Goal: Task Accomplishment & Management: Complete application form

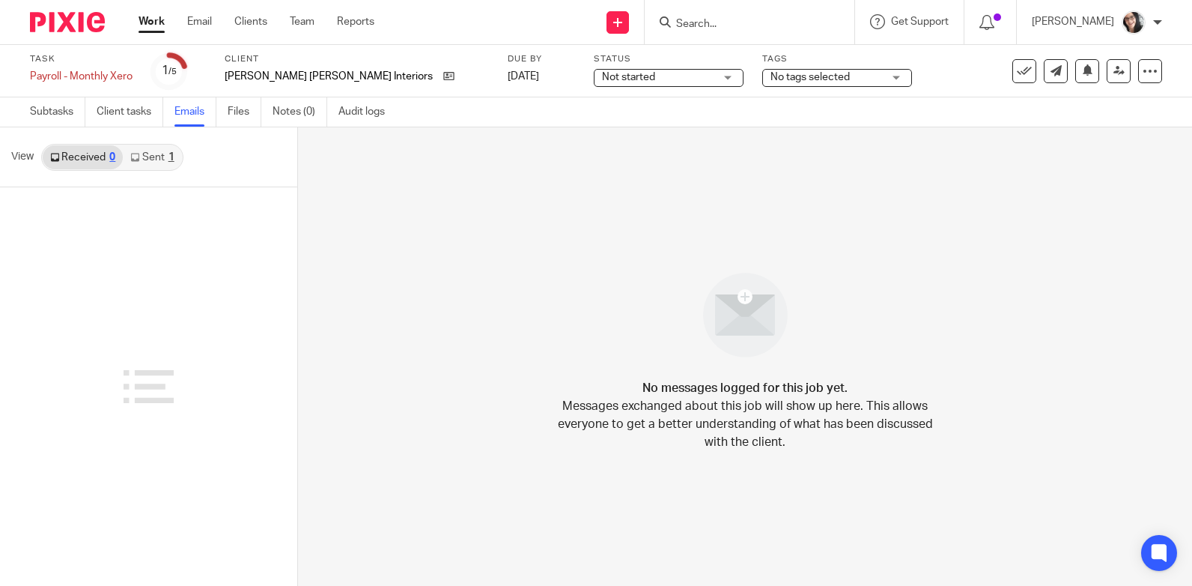
click at [142, 160] on link "Sent 1" at bounding box center [152, 157] width 58 height 24
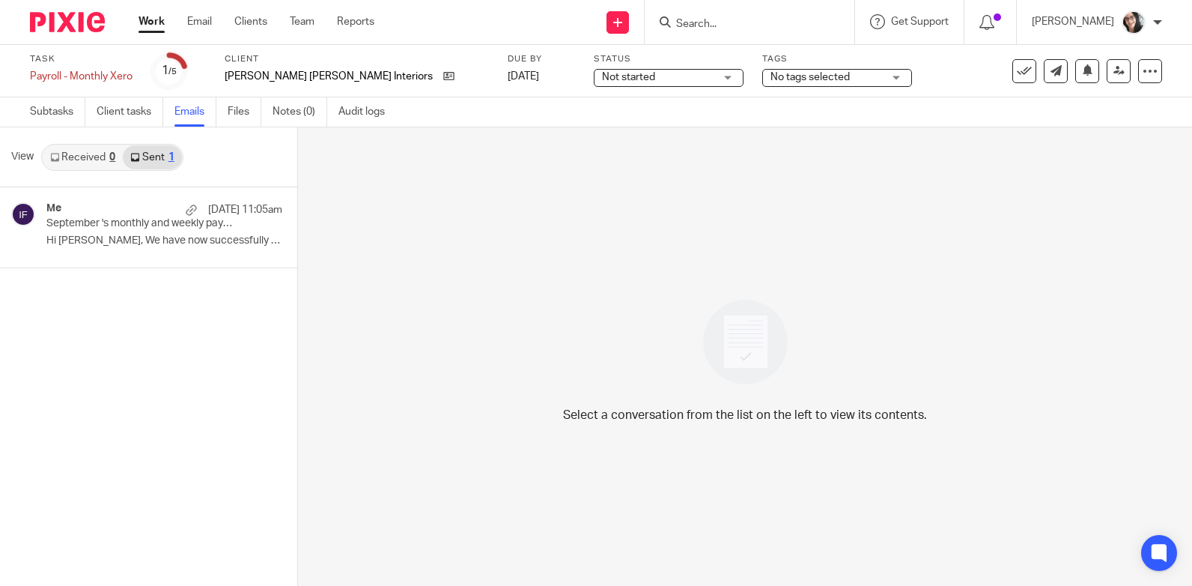
click at [160, 24] on link "Work" at bounding box center [152, 21] width 26 height 15
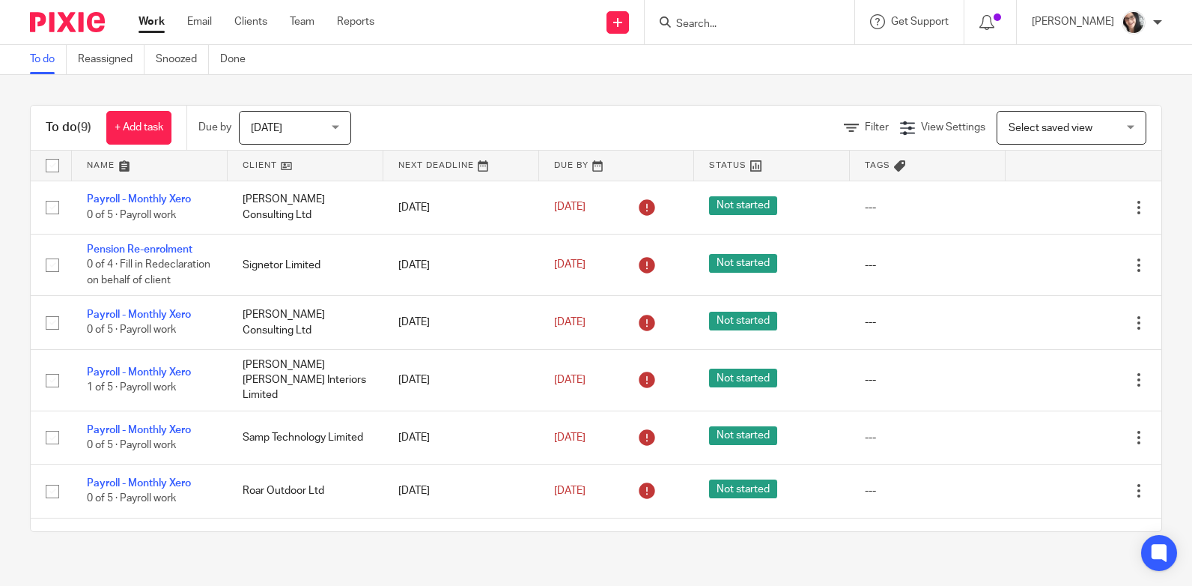
click at [708, 25] on input "Search" at bounding box center [742, 24] width 135 height 13
click at [708, 24] on input "Search" at bounding box center [742, 24] width 135 height 13
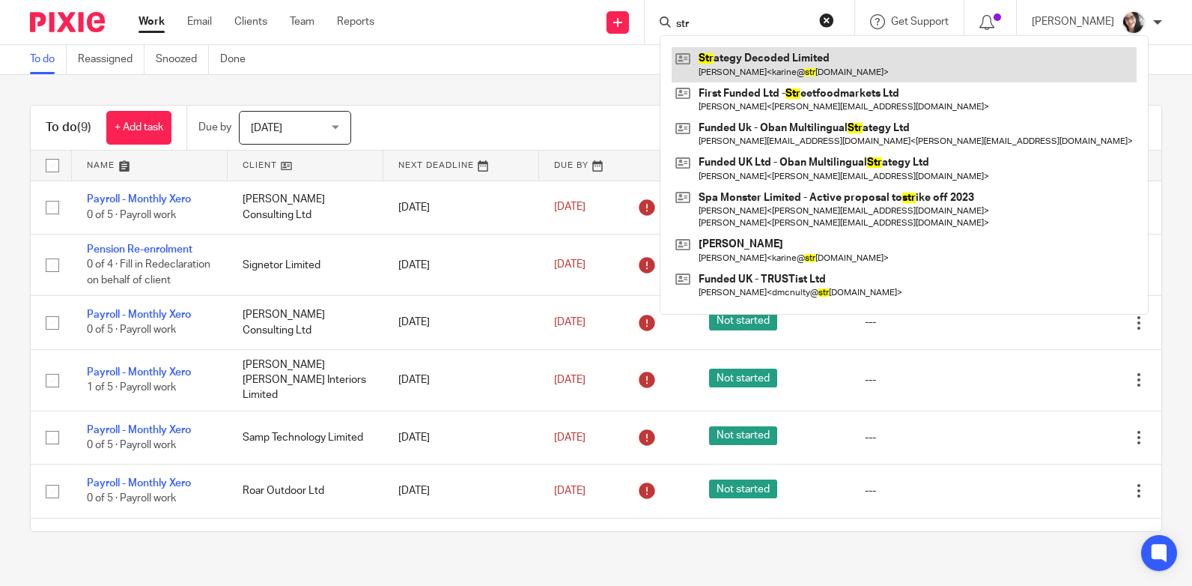
type input "str"
click at [771, 58] on link at bounding box center [904, 64] width 465 height 34
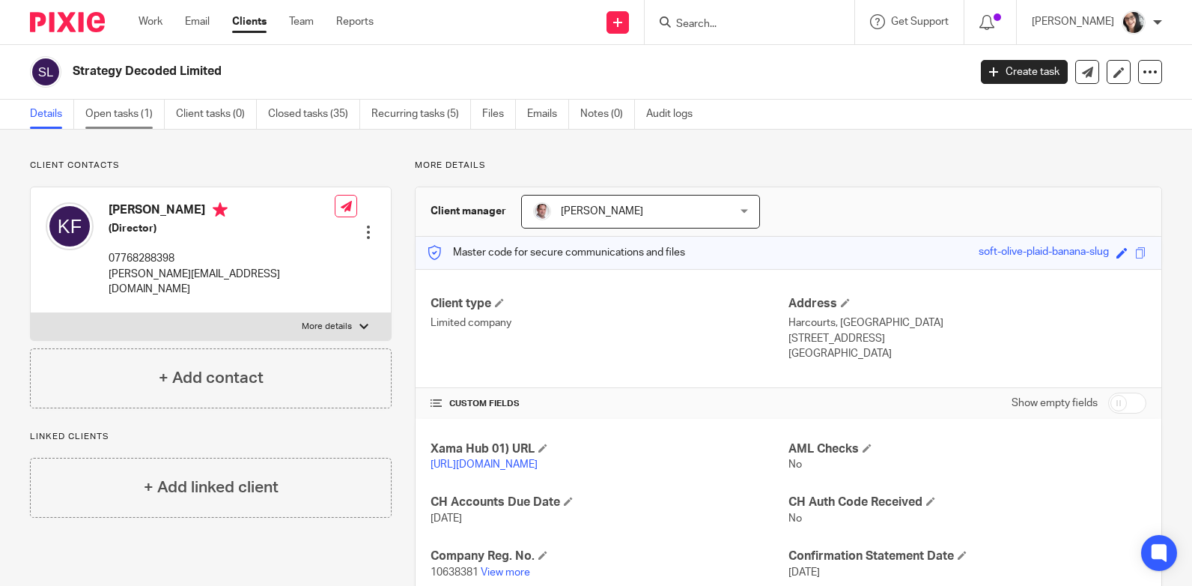
click at [129, 116] on link "Open tasks (1)" at bounding box center [124, 114] width 79 height 29
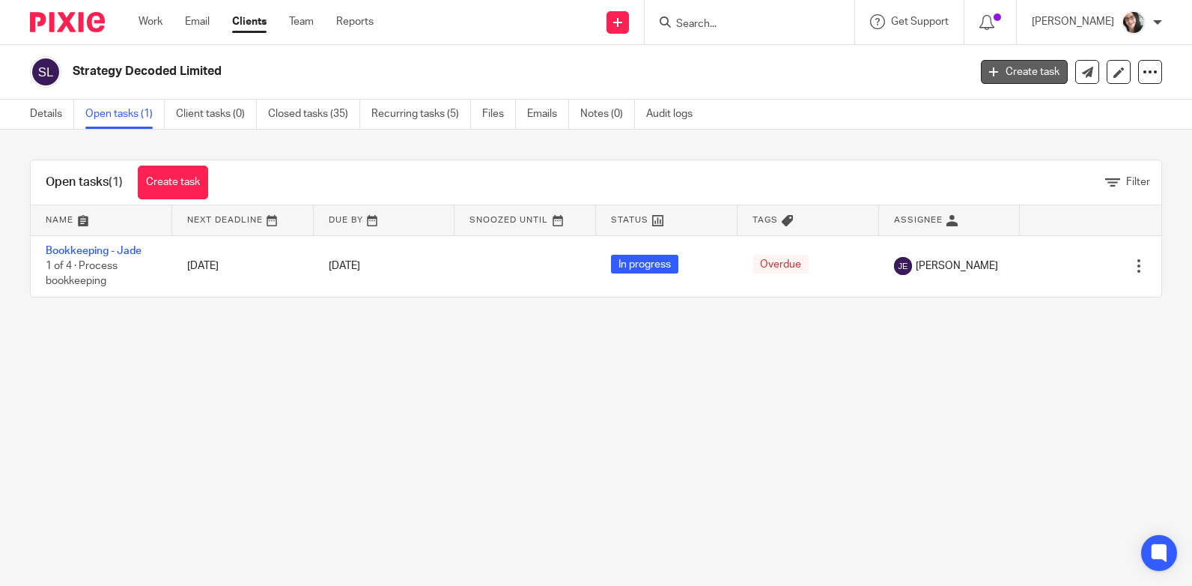
click at [1028, 76] on link "Create task" at bounding box center [1024, 72] width 87 height 24
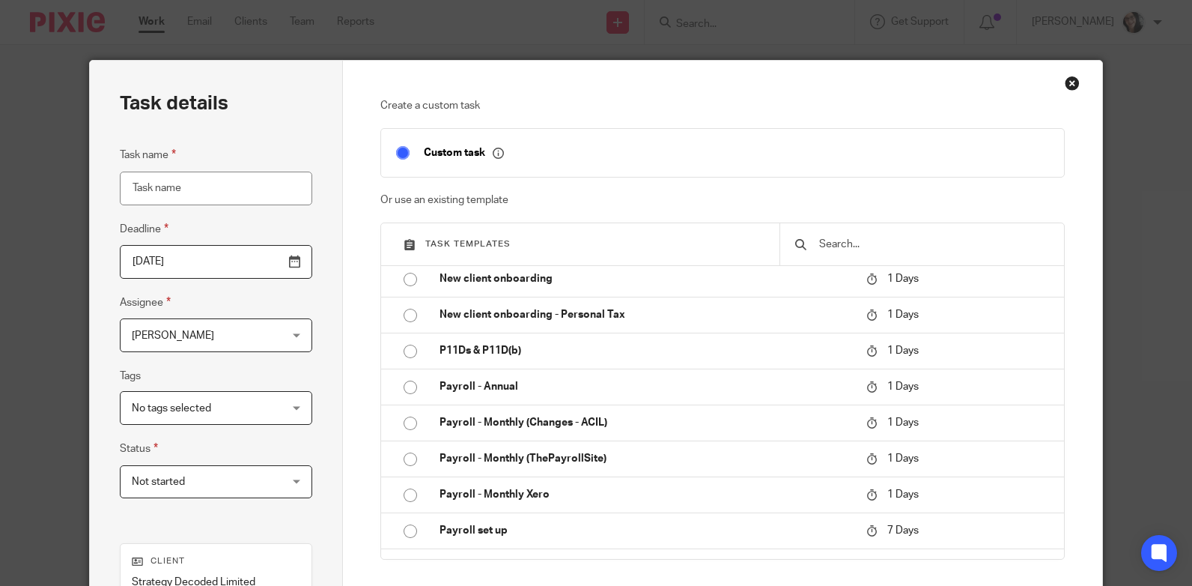
scroll to position [1423, 0]
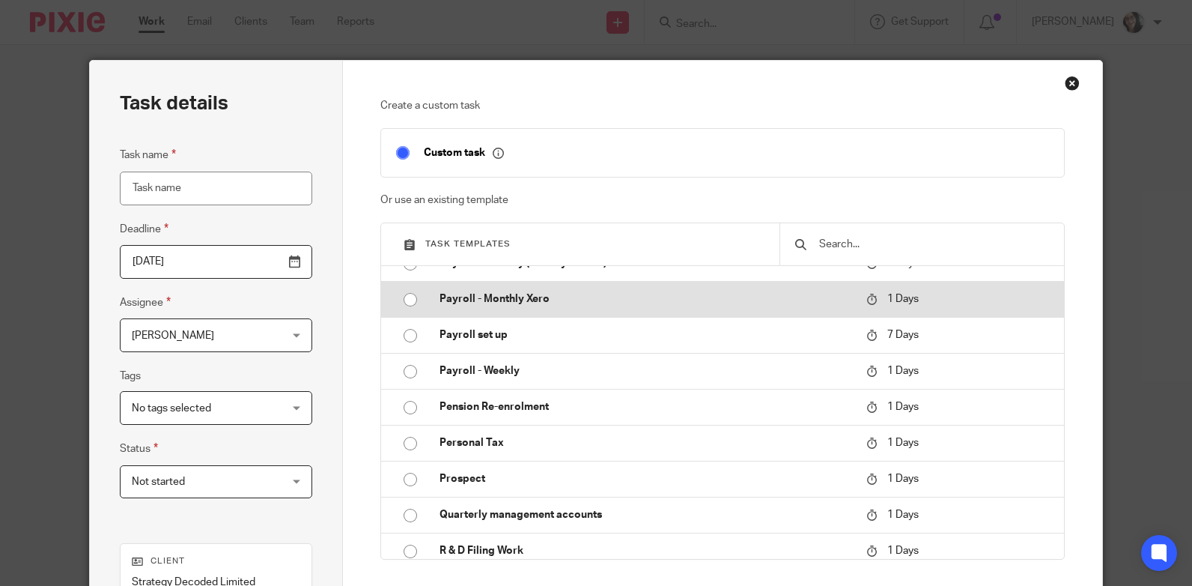
click at [406, 298] on input "radio" at bounding box center [410, 299] width 28 height 28
type input "2025-09-27"
type input "Payroll - Monthly Xero"
checkbox input "false"
radio input "false"
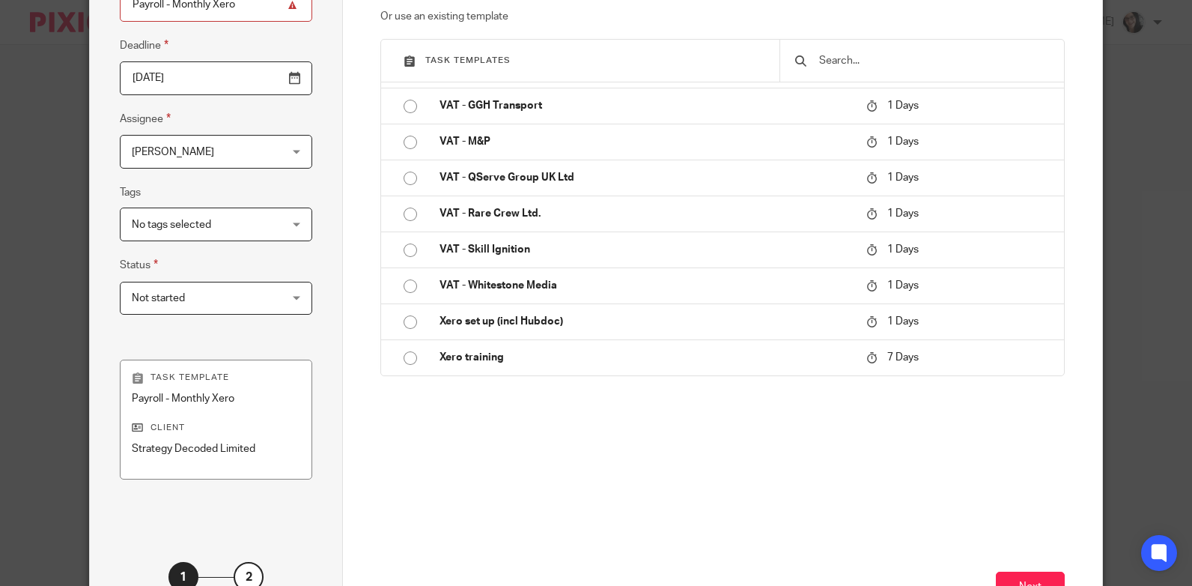
scroll to position [300, 0]
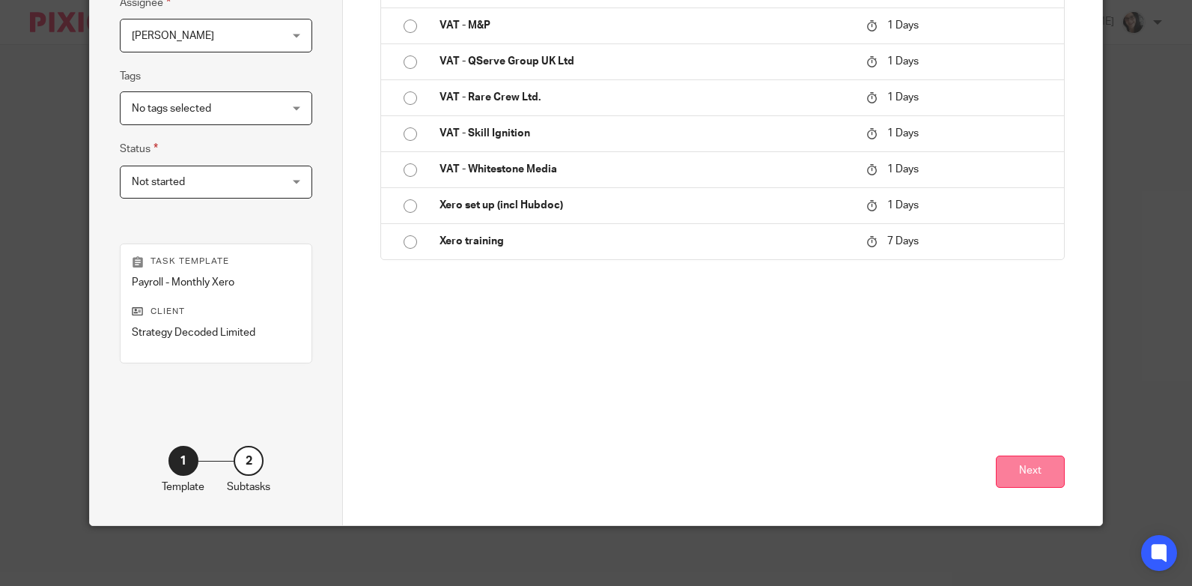
click at [1024, 481] on button "Next" at bounding box center [1030, 471] width 69 height 32
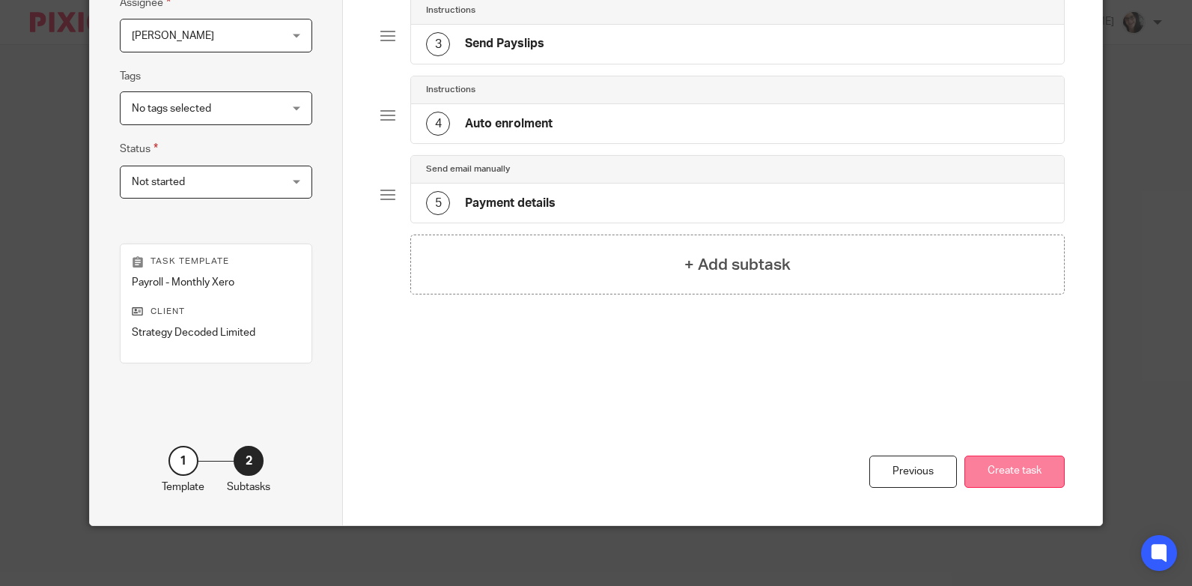
click at [1016, 467] on button "Create task" at bounding box center [1015, 471] width 100 height 32
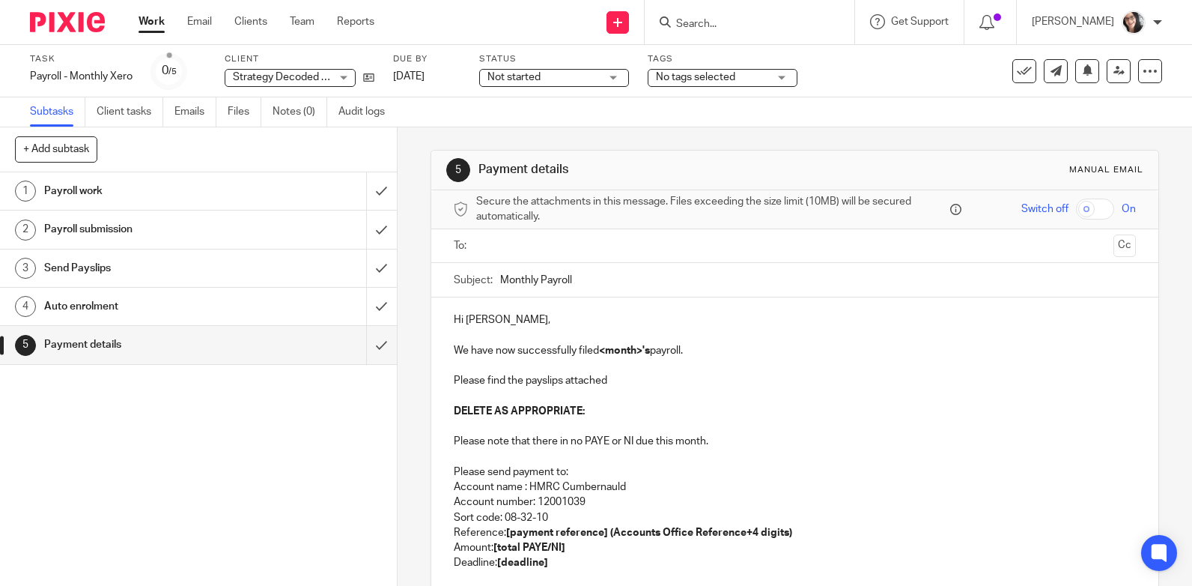
scroll to position [176, 0]
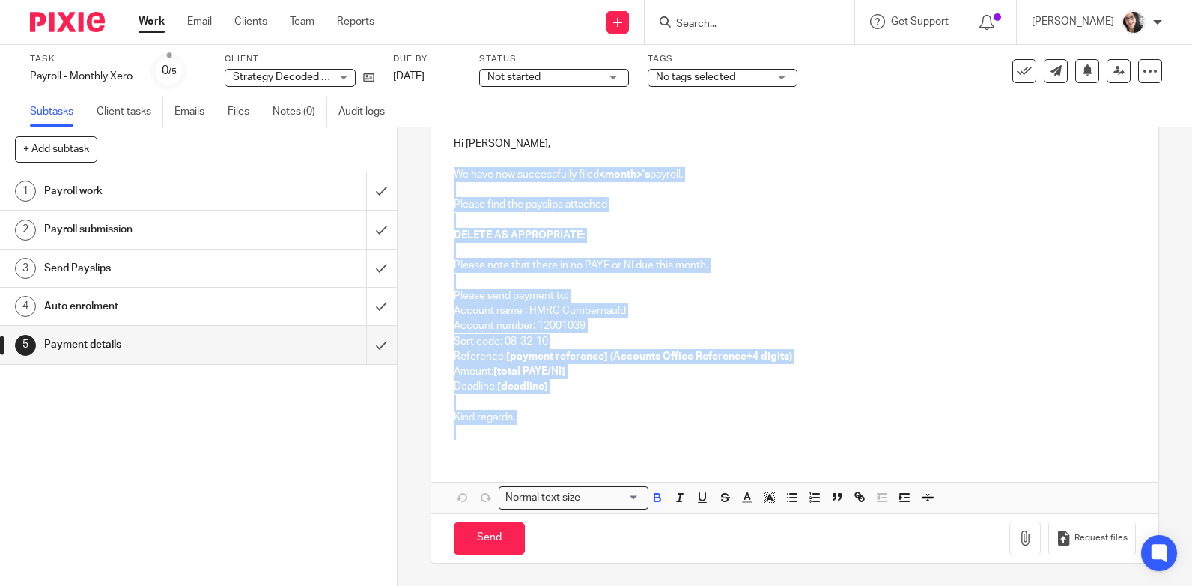
drag, startPoint x: 522, startPoint y: 425, endPoint x: 453, endPoint y: 168, distance: 265.9
click at [453, 168] on div "Hi [PERSON_NAME], We have now successfully filed <month>'s payroll. Please find…" at bounding box center [794, 285] width 727 height 329
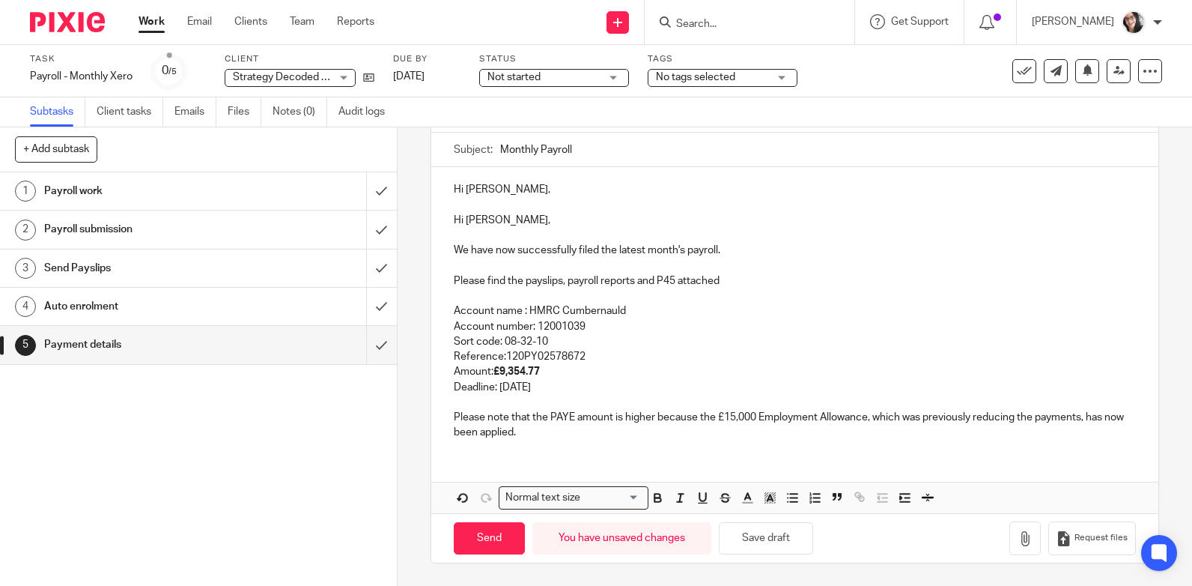
scroll to position [130, 0]
drag, startPoint x: 511, startPoint y: 189, endPoint x: 450, endPoint y: 186, distance: 61.4
click at [454, 186] on p "Hi [PERSON_NAME]," at bounding box center [795, 189] width 682 height 15
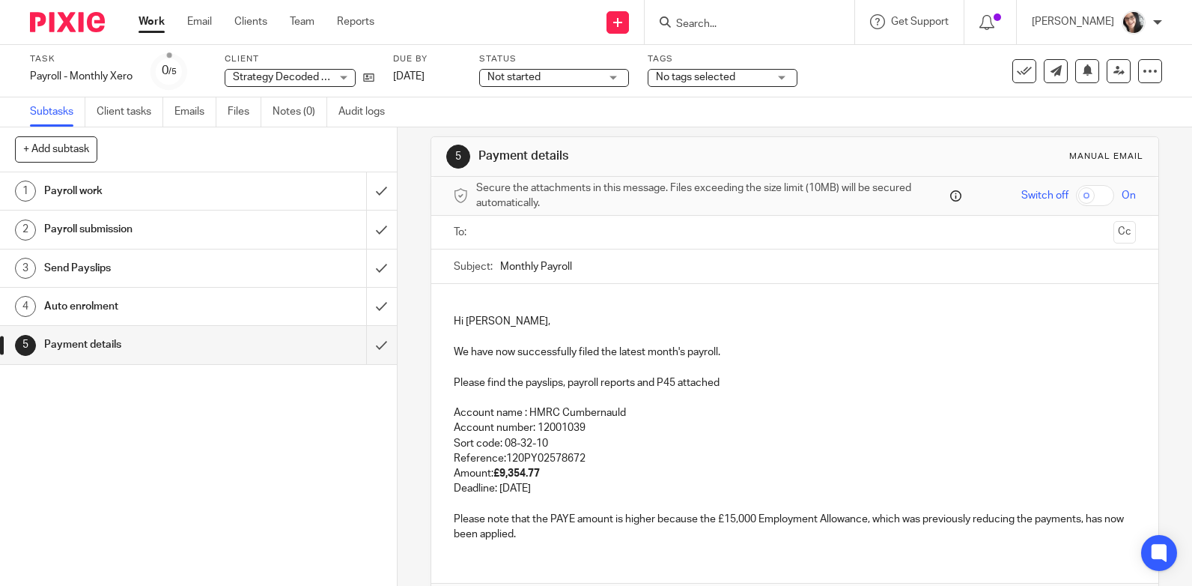
scroll to position [0, 0]
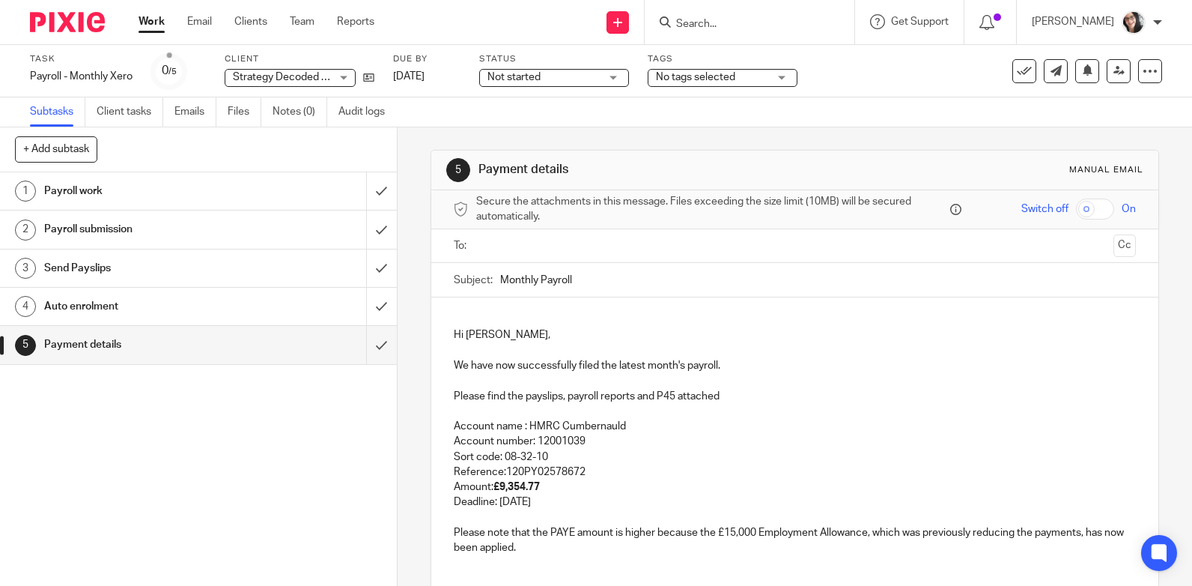
click at [508, 240] on input "text" at bounding box center [795, 245] width 626 height 17
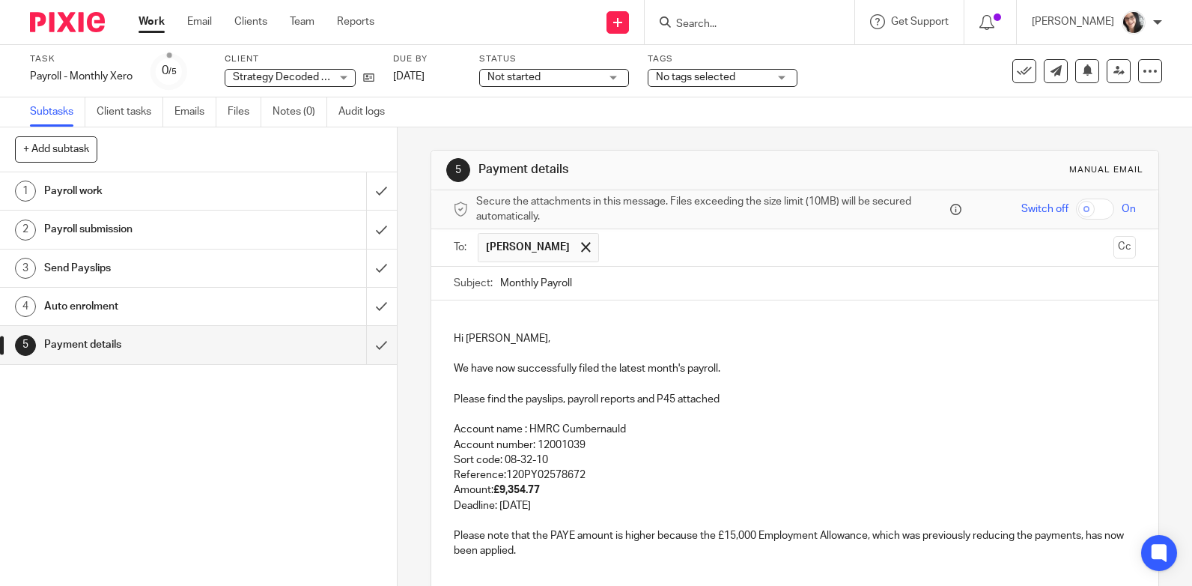
click at [588, 281] on input "Monthly Payroll" at bounding box center [818, 284] width 636 height 34
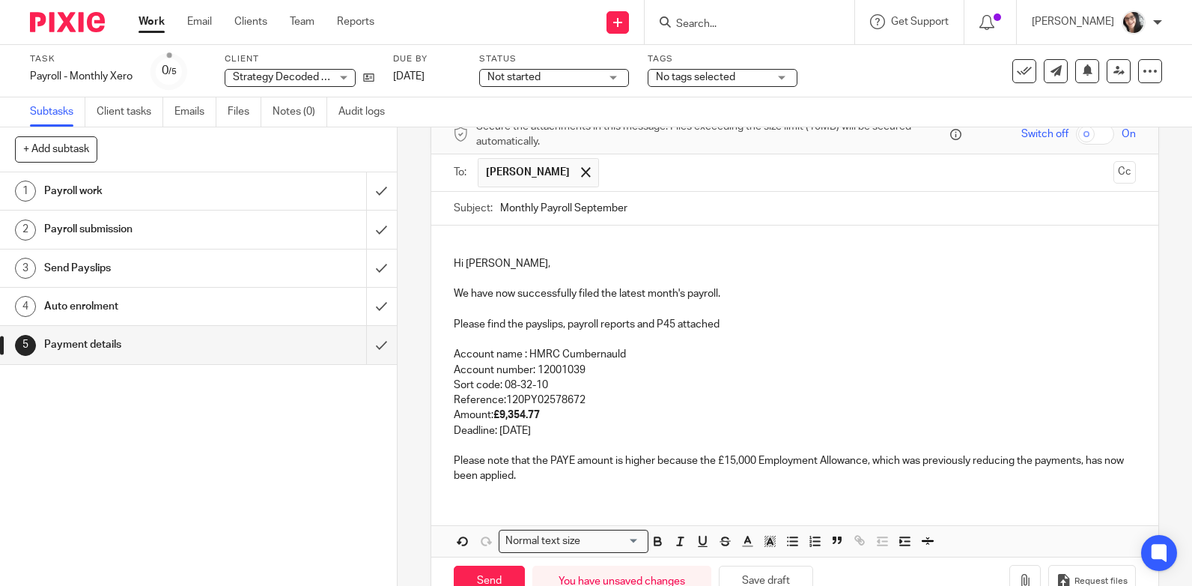
scroll to position [118, 0]
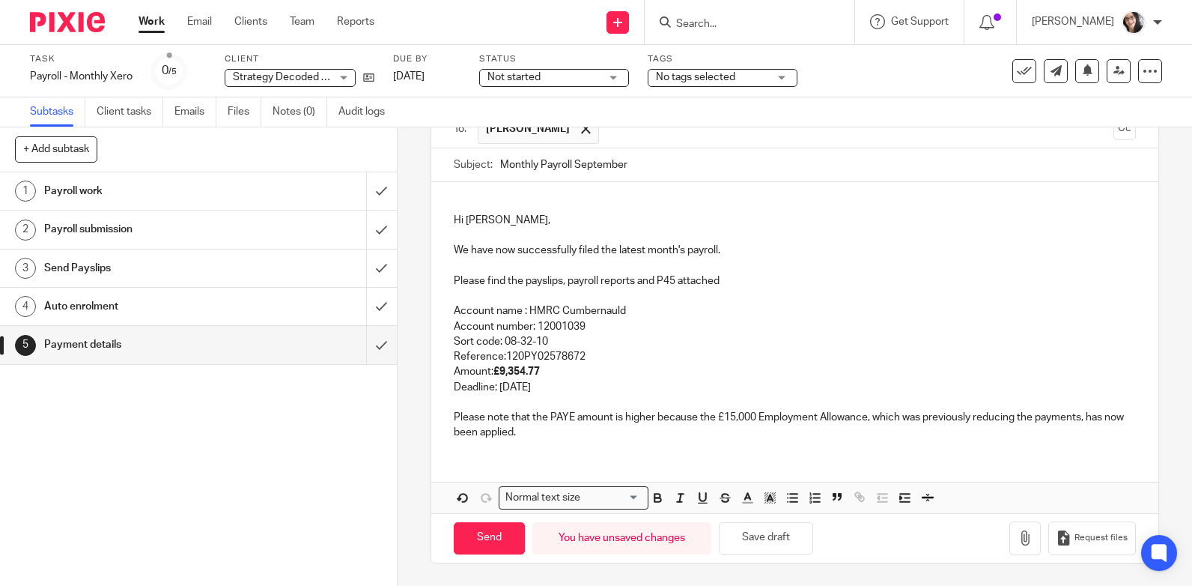
type input "Monthly Payroll September"
drag, startPoint x: 730, startPoint y: 279, endPoint x: 637, endPoint y: 279, distance: 92.9
click at [637, 279] on p "Please find the payslips, payroll reports and P45 attached" at bounding box center [795, 280] width 682 height 15
click at [542, 389] on p "Deadline: 20th September 2025" at bounding box center [795, 387] width 682 height 15
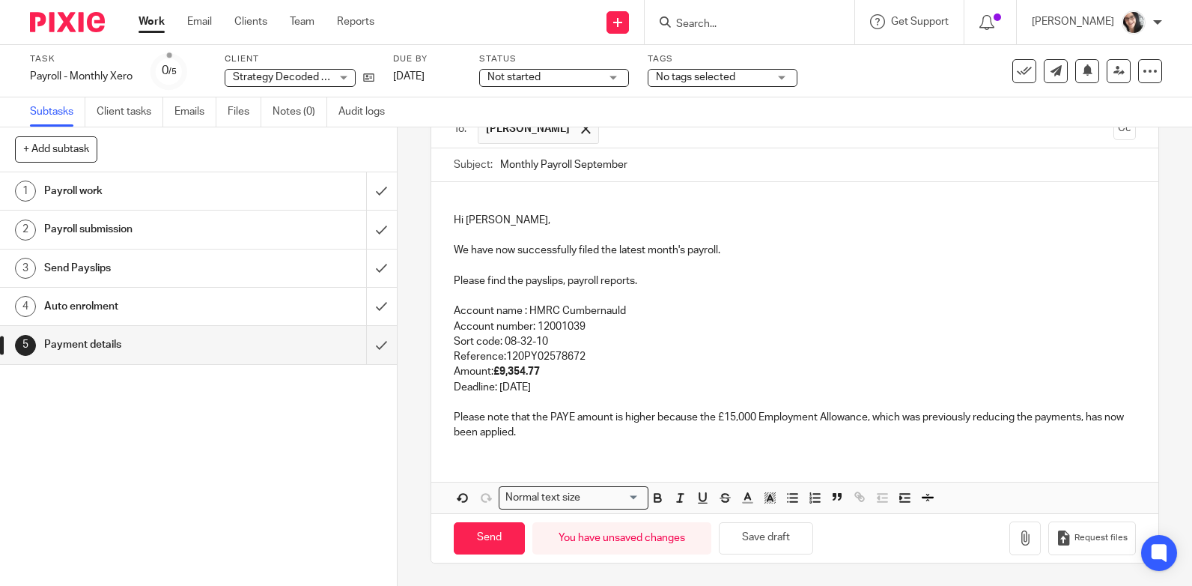
click at [538, 372] on strong "£9,354.77" at bounding box center [516, 371] width 46 height 10
drag, startPoint x: 542, startPoint y: 373, endPoint x: 502, endPoint y: 372, distance: 39.7
click at [502, 372] on strong "£9,354.77" at bounding box center [516, 371] width 46 height 10
drag, startPoint x: 553, startPoint y: 378, endPoint x: 502, endPoint y: 374, distance: 50.4
click at [502, 374] on p "Account name : HMRC Cumbernauld Account number: 12001039 Sort code: 08-32-10 Re…" at bounding box center [795, 341] width 682 height 76
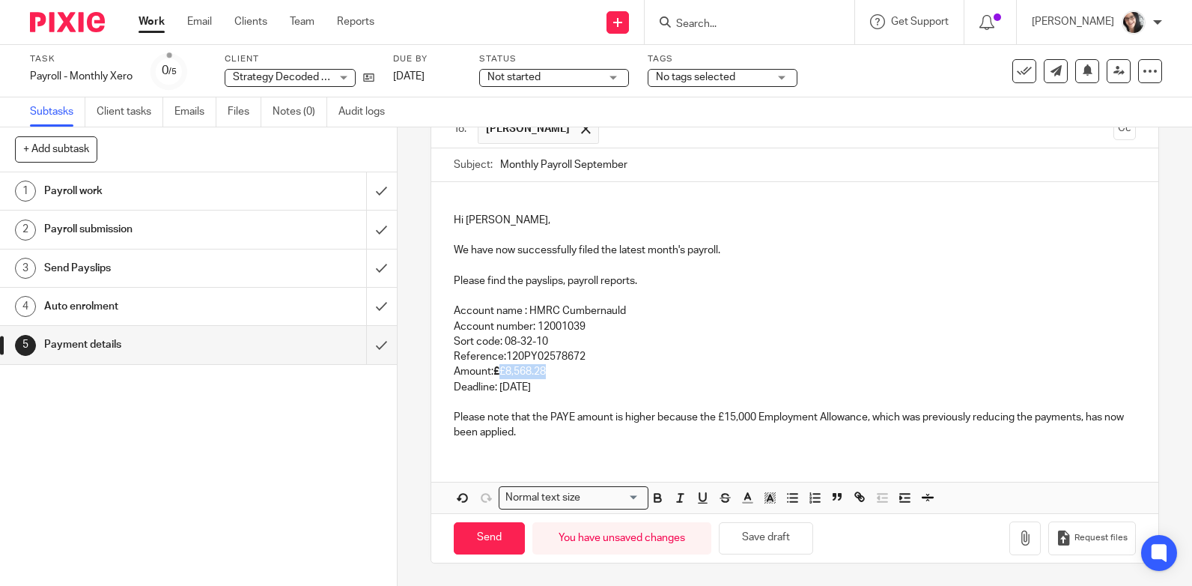
click at [502, 373] on p "Account name : HMRC Cumbernauld Account number: 12001039 Sort code: 08-32-10 Re…" at bounding box center [795, 341] width 682 height 76
drag, startPoint x: 546, startPoint y: 372, endPoint x: 491, endPoint y: 372, distance: 54.7
click at [491, 372] on p "Account name : HMRC Cumbernauld Account number: 12001039 Sort code: 08-32-10 Re…" at bounding box center [795, 341] width 682 height 76
click at [621, 374] on p "Account name : HMRC Cumbernauld Account number: 12001039 Sort code: 08-32-10 Re…" at bounding box center [795, 341] width 682 height 76
click at [1018, 538] on icon "button" at bounding box center [1025, 537] width 15 height 15
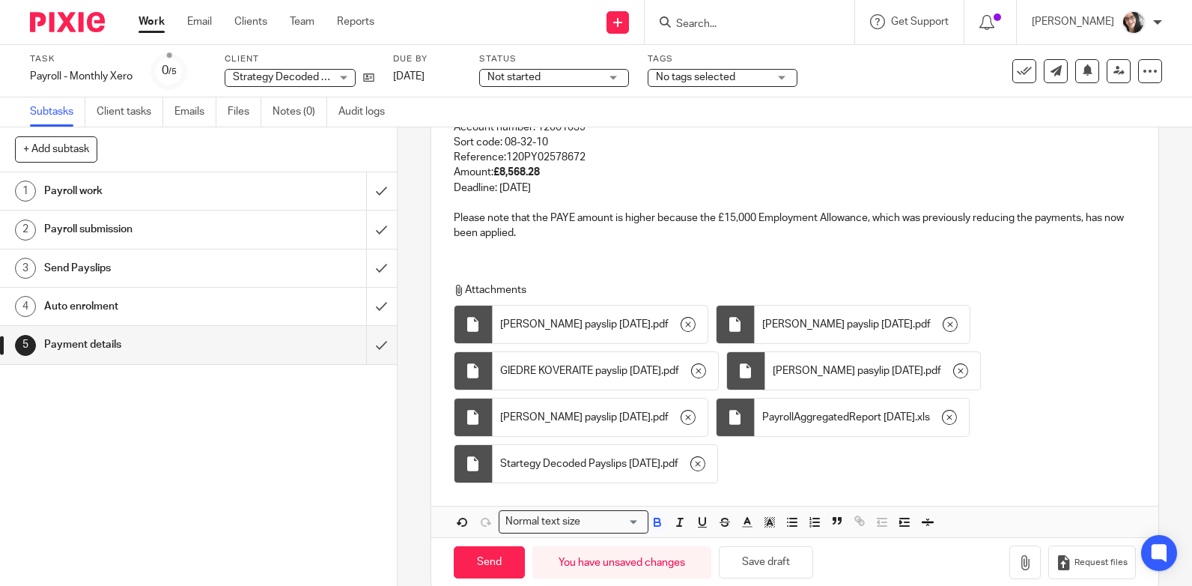
scroll to position [344, 0]
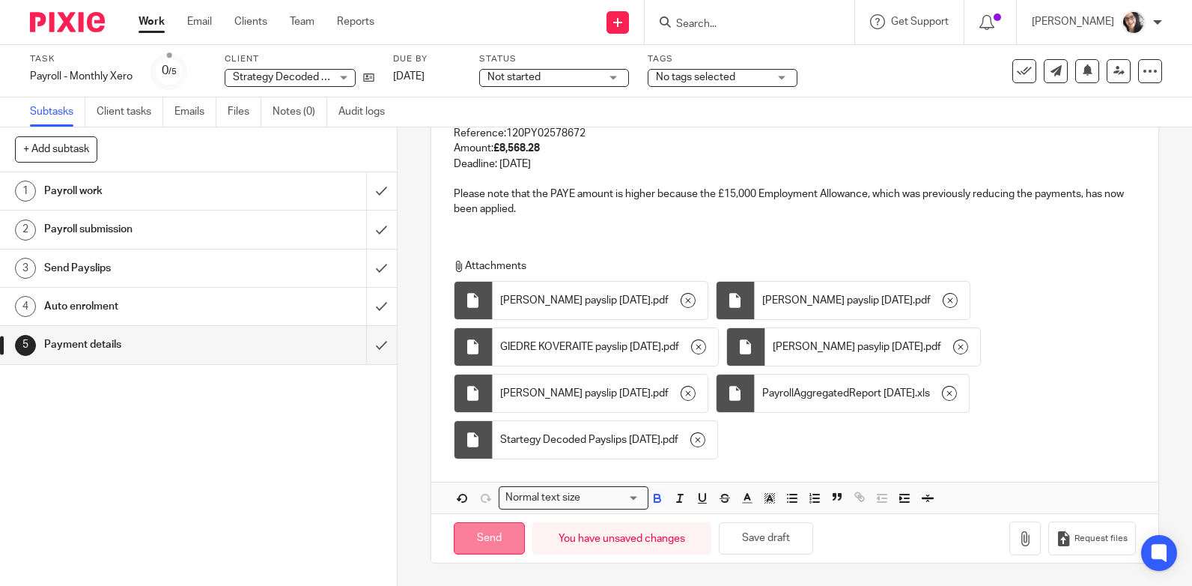
click at [505, 540] on input "Send" at bounding box center [489, 538] width 71 height 32
type input "Sent"
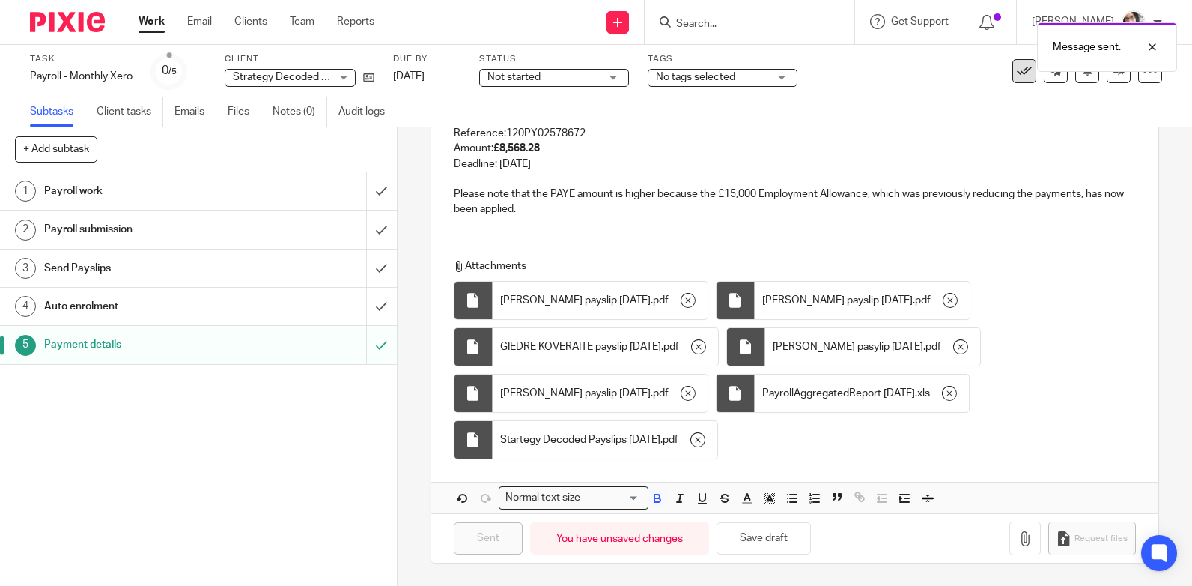
click at [1018, 69] on div "Message sent." at bounding box center [886, 43] width 581 height 57
click at [1018, 70] on icon at bounding box center [1024, 71] width 15 height 15
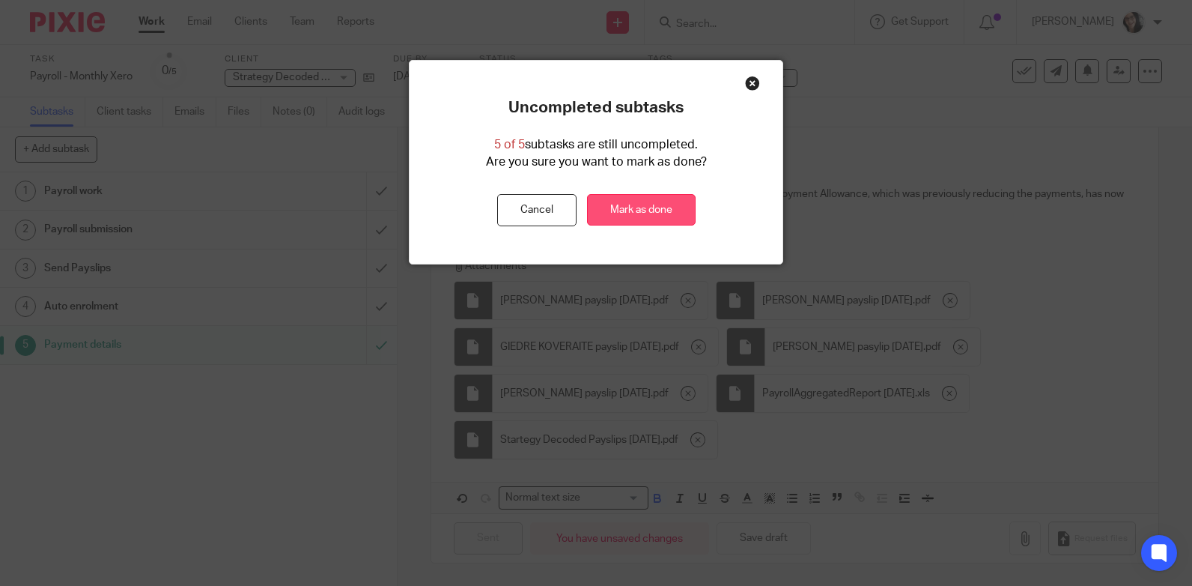
click at [655, 219] on link "Mark as done" at bounding box center [641, 210] width 109 height 32
